Goal: Contribute content

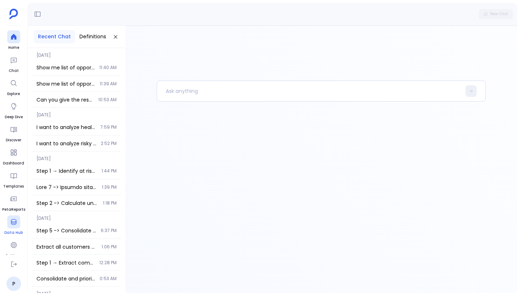
click at [16, 226] on div at bounding box center [13, 221] width 13 height 13
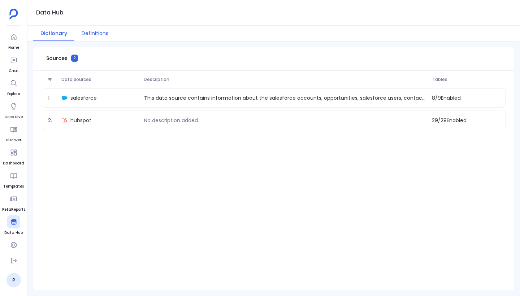
click at [97, 31] on button "Definitions" at bounding box center [94, 34] width 41 height 16
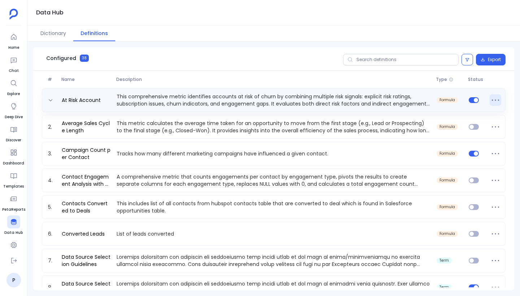
click at [494, 101] on icon at bounding box center [496, 100] width 12 height 12
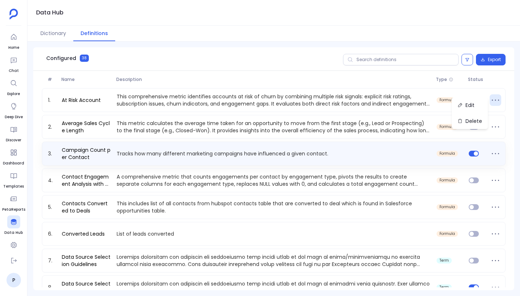
click at [377, 143] on div "3. Campaign Count per Contact Tracks how many different marketing campaigns hav…" at bounding box center [274, 154] width 464 height 24
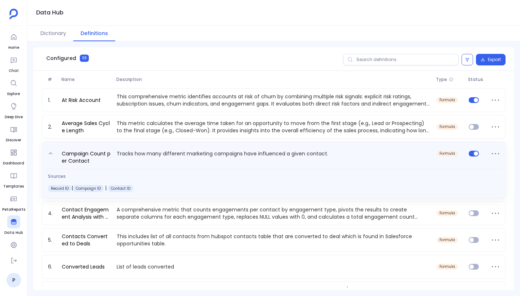
click at [377, 143] on div "Campaign Count per Contact Tracks how many different marketing campaigns have i…" at bounding box center [274, 170] width 464 height 57
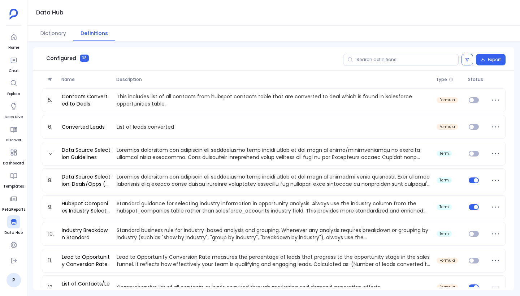
scroll to position [120, 0]
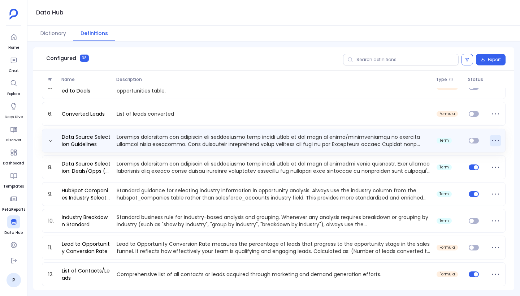
click at [492, 140] on icon at bounding box center [495, 140] width 7 height 1
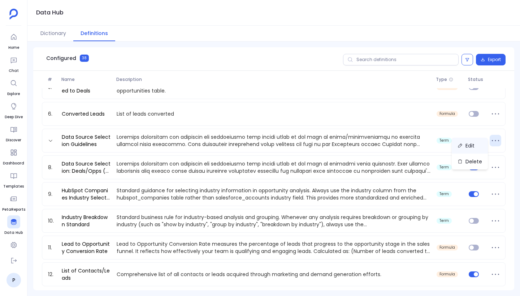
click at [471, 147] on button "Edit" at bounding box center [470, 146] width 36 height 16
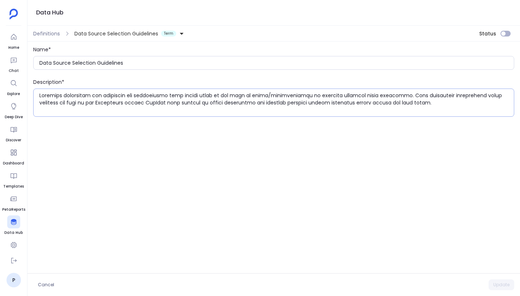
click at [239, 91] on div at bounding box center [273, 102] width 481 height 28
click at [228, 62] on input "Data Source Selection Guidelines" at bounding box center [276, 62] width 475 height 7
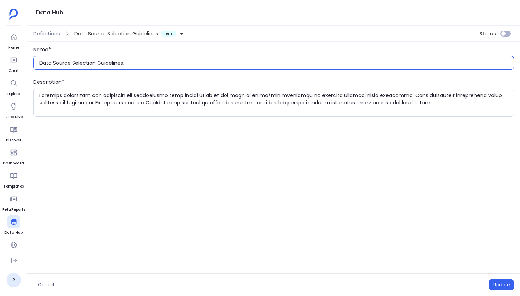
type input "Data Source Selection Guidelines"
click at [15, 282] on link "P" at bounding box center [14, 280] width 14 height 14
click at [126, 64] on input "Data Source Selection Guidelines" at bounding box center [276, 62] width 475 height 7
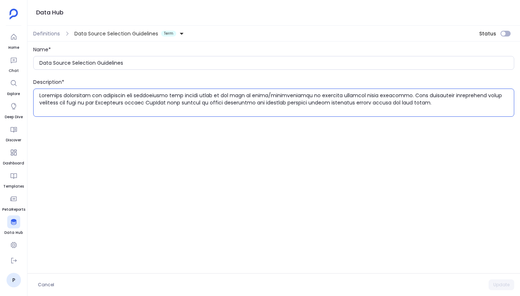
click at [154, 100] on textarea at bounding box center [276, 103] width 475 height 22
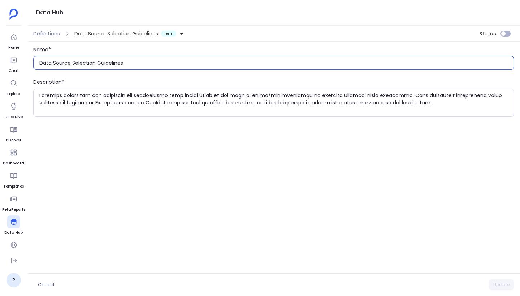
click at [158, 63] on input "Data Source Selection Guidelines" at bounding box center [276, 62] width 475 height 7
click at [207, 136] on div "Name* Data Source Selection Guidelines Description*" at bounding box center [273, 158] width 493 height 232
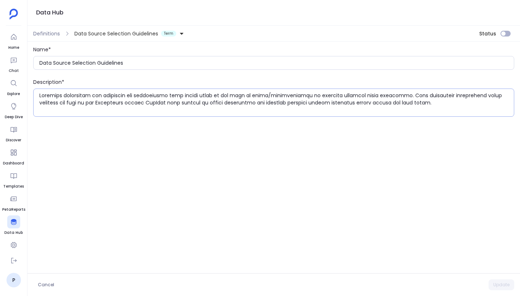
click at [413, 109] on textarea at bounding box center [276, 103] width 475 height 22
type textarea "Standard guidelines for selecting the appropriate data source based on the type…"
click at [46, 34] on span "Definitions" at bounding box center [46, 33] width 27 height 7
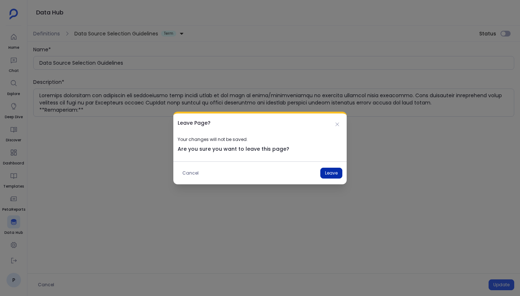
click at [333, 173] on button "Leave" at bounding box center [331, 173] width 22 height 11
